Goal: Use online tool/utility: Utilize a website feature to perform a specific function

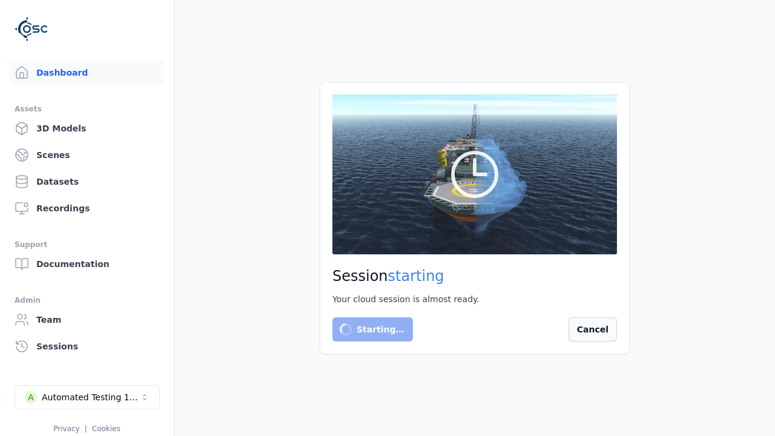
click at [593, 325] on button "Cancel" at bounding box center [593, 329] width 48 height 24
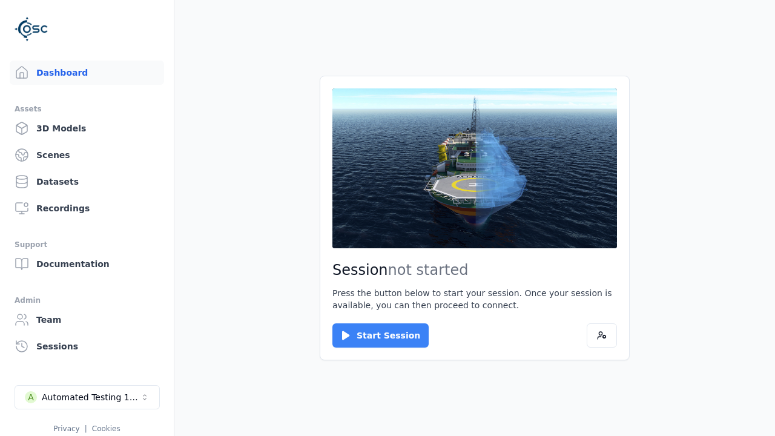
click at [373, 336] on button "Start Session" at bounding box center [381, 335] width 96 height 24
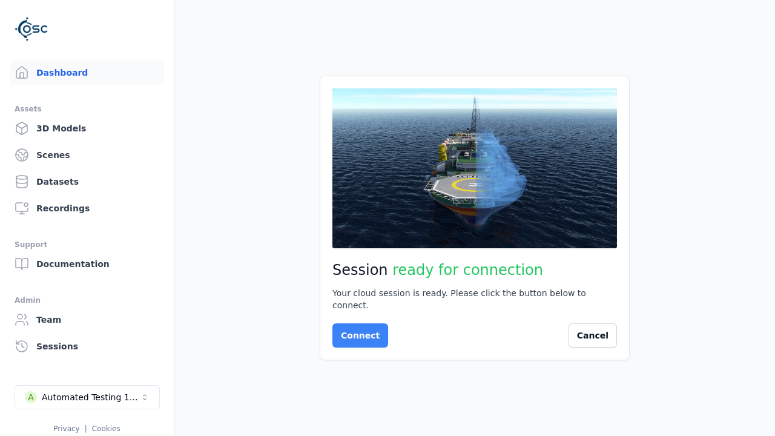
click at [357, 330] on button "Connect" at bounding box center [361, 335] width 56 height 24
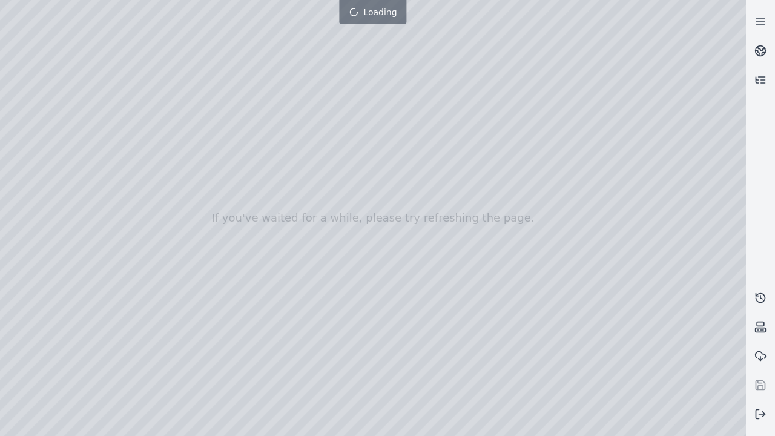
click at [3, 3] on div at bounding box center [373, 218] width 746 height 436
click at [68, 110] on div at bounding box center [373, 218] width 746 height 436
